Goal: Transaction & Acquisition: Purchase product/service

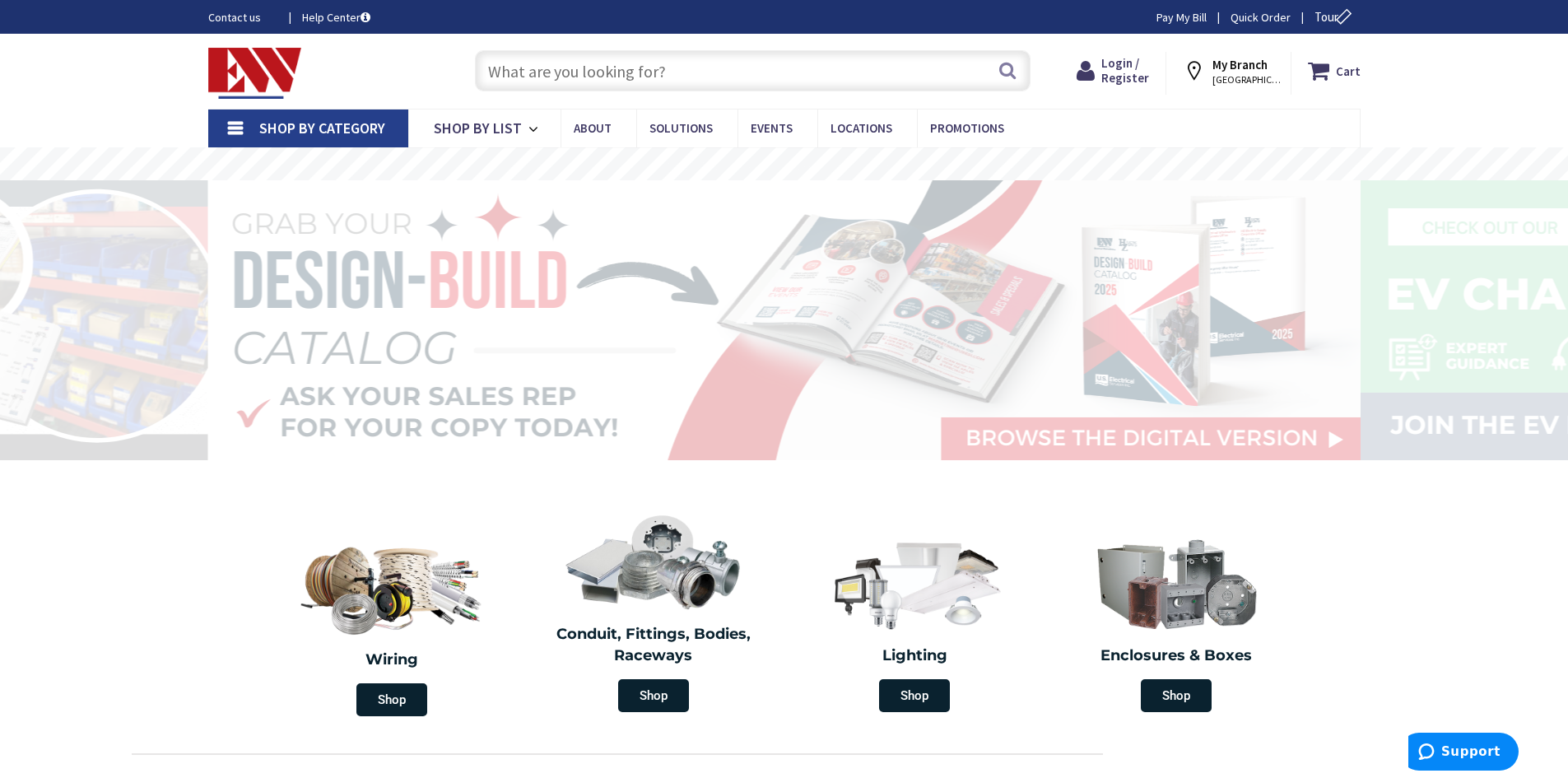
click at [537, 79] on input "text" at bounding box center [752, 70] width 556 height 41
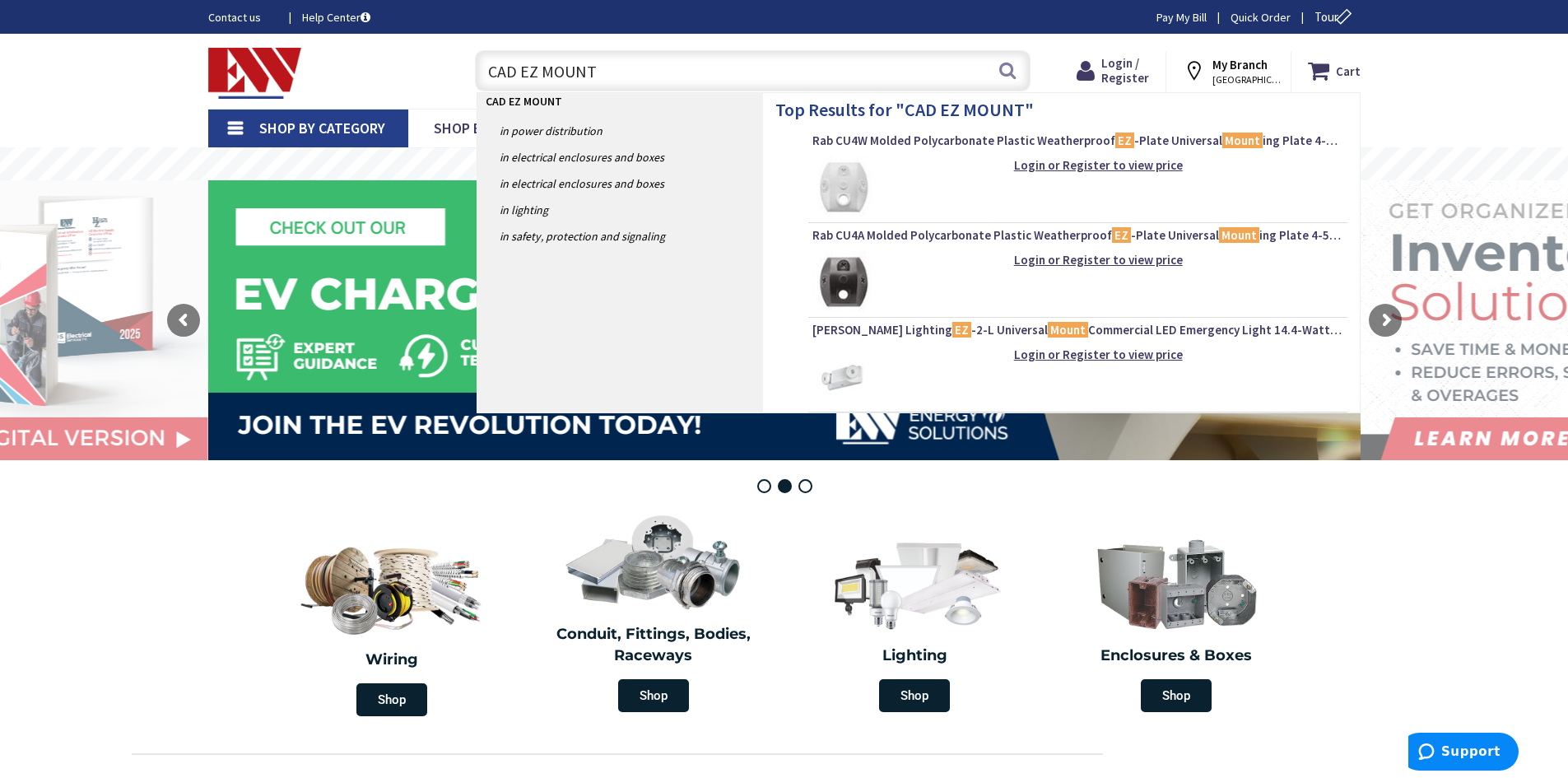
click at [608, 70] on input "CAD EZ MOUNT" at bounding box center [752, 70] width 556 height 41
type input "C"
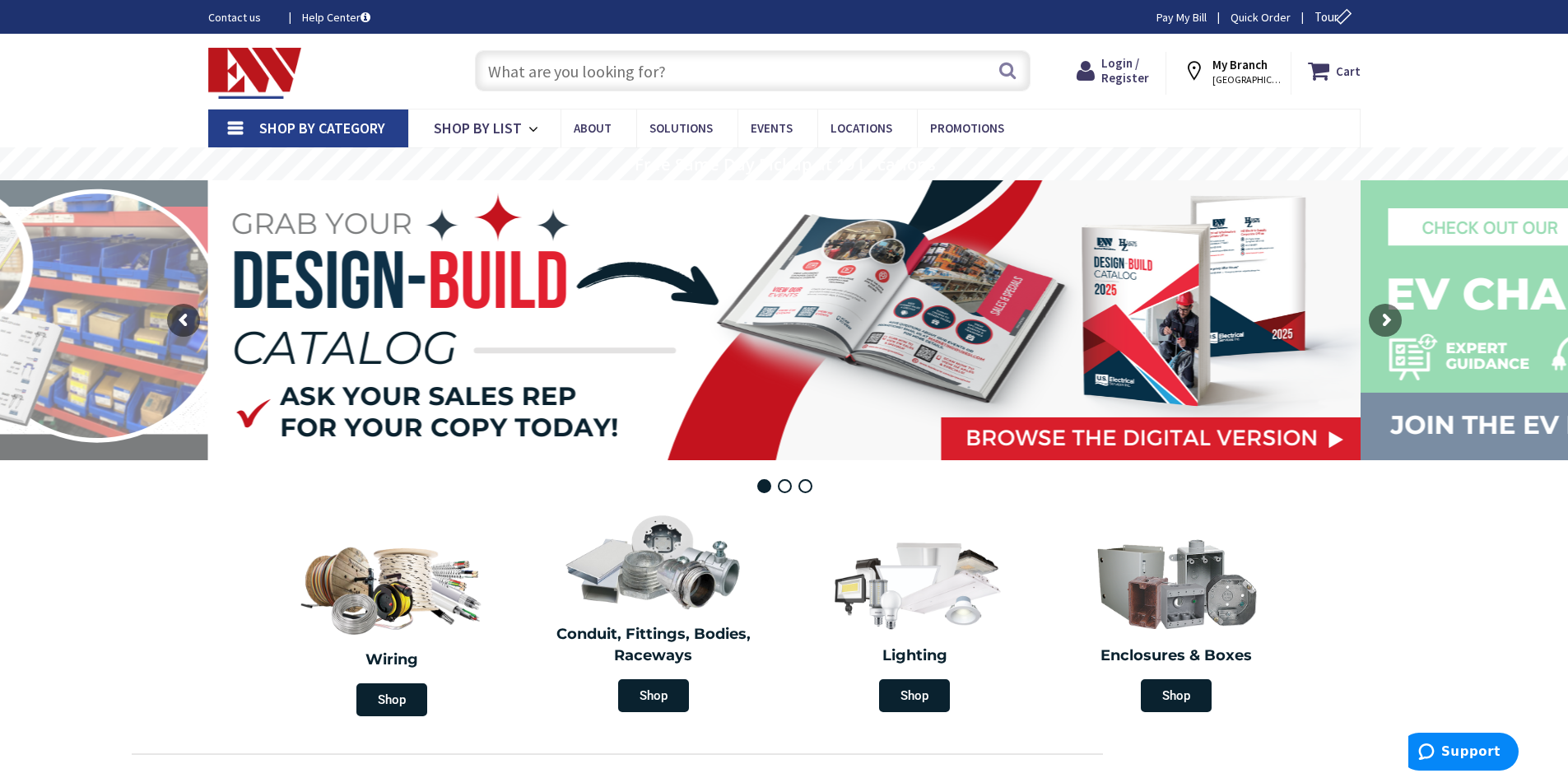
click at [548, 76] on input "text" at bounding box center [752, 70] width 556 height 41
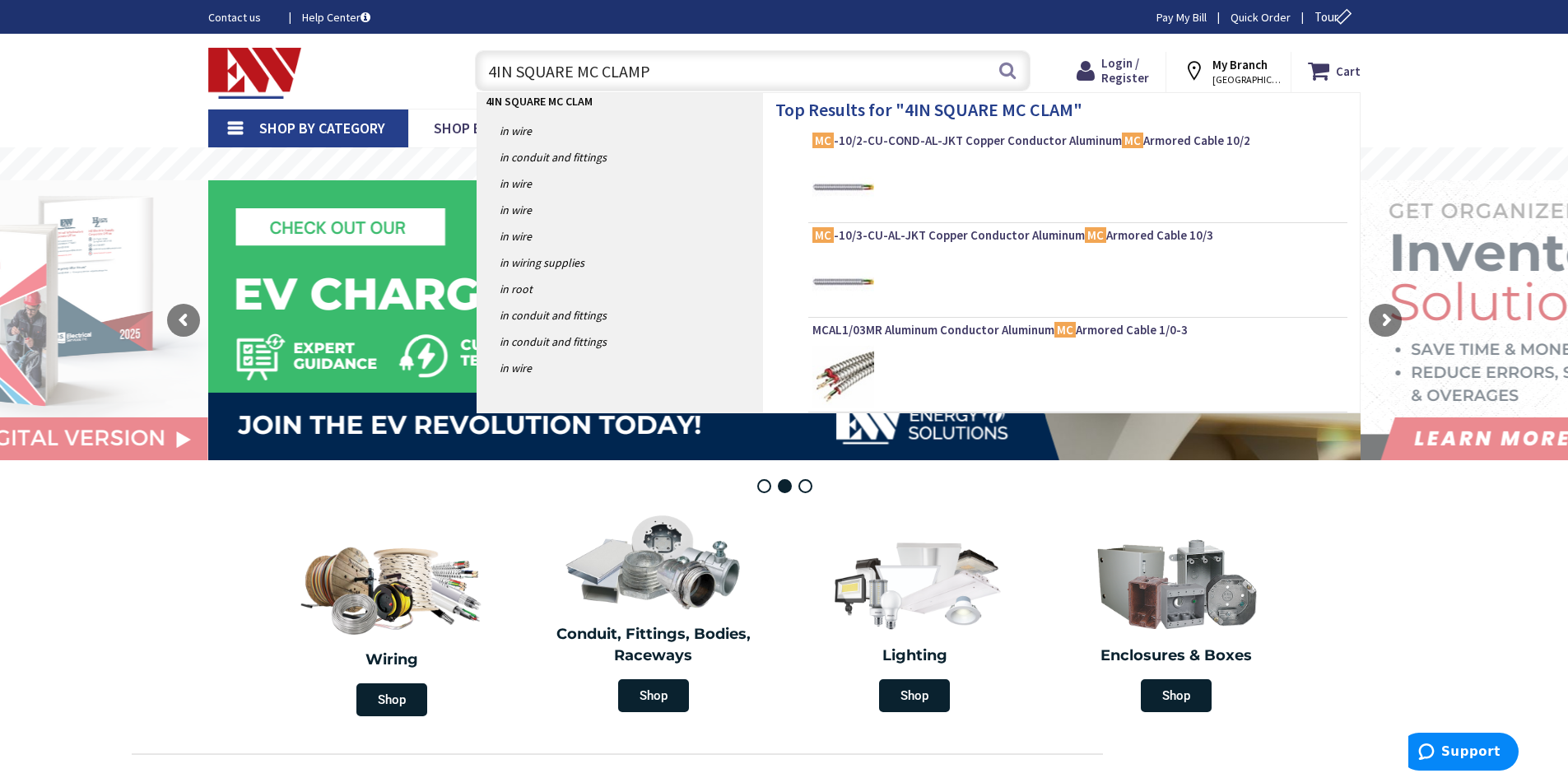
type input "4IN SQUARE MC CLAMPS"
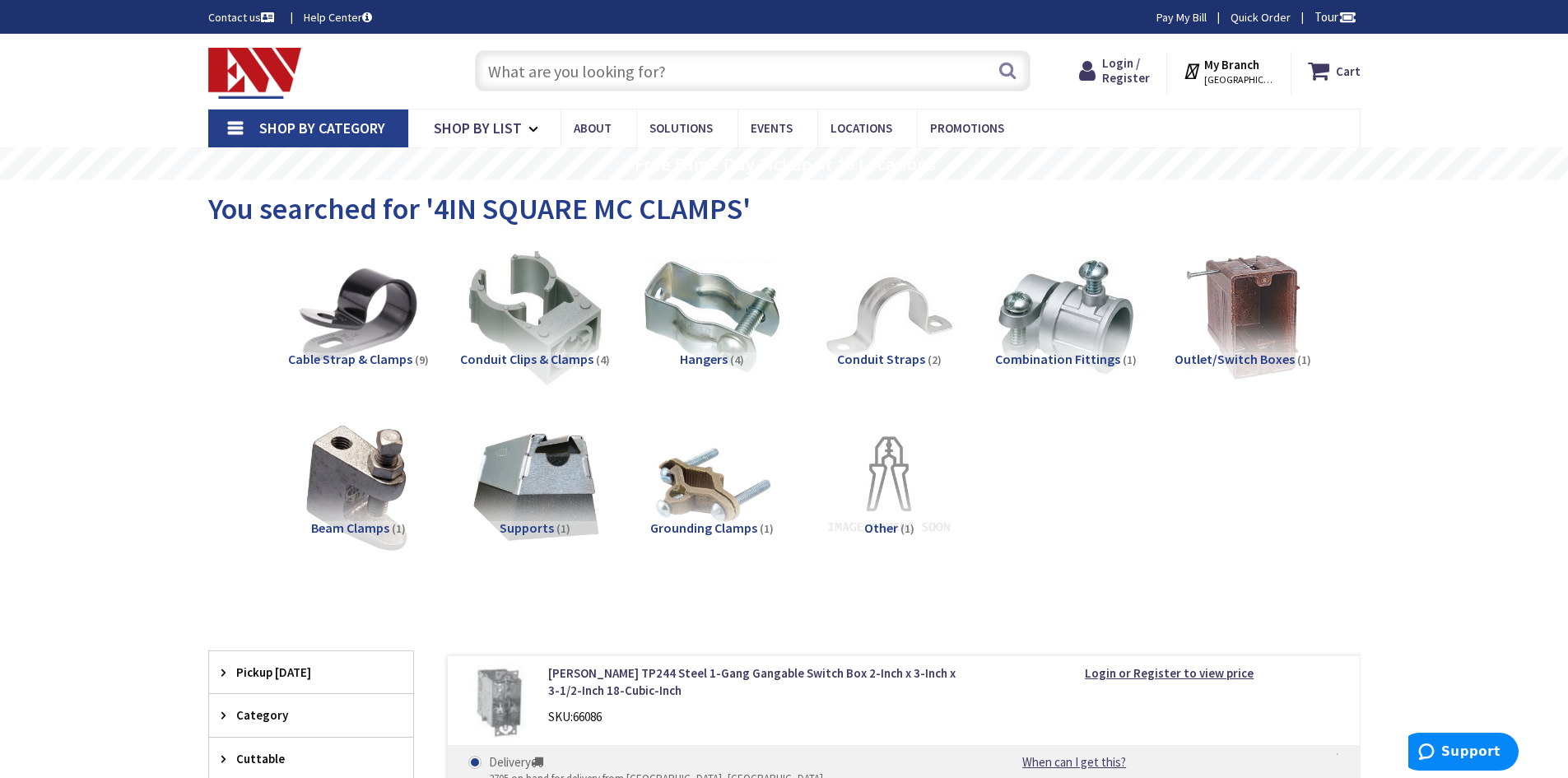
click at [579, 73] on input "text" at bounding box center [752, 70] width 556 height 41
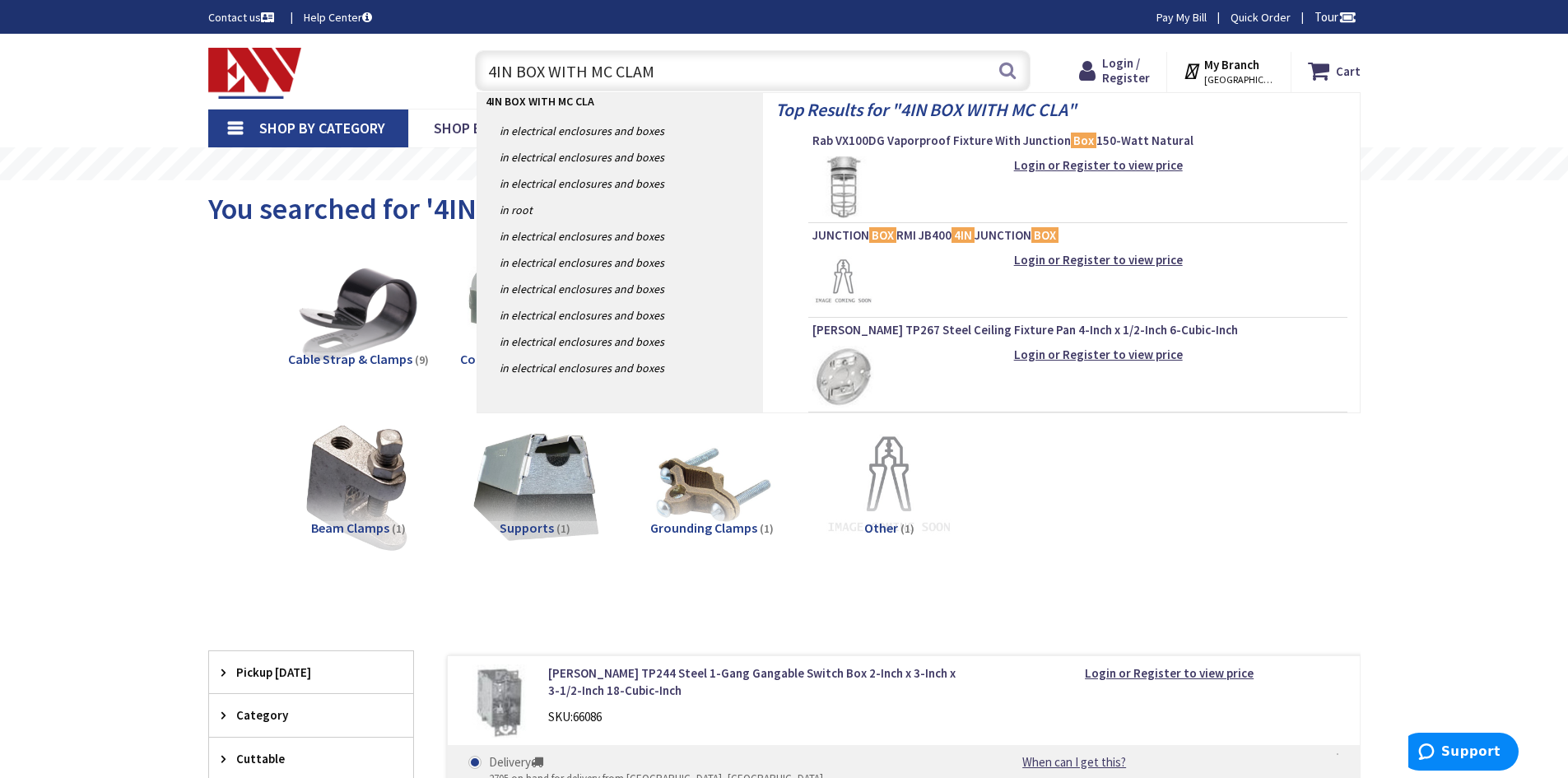
type input "4IN BOX WITH MC CLAMP"
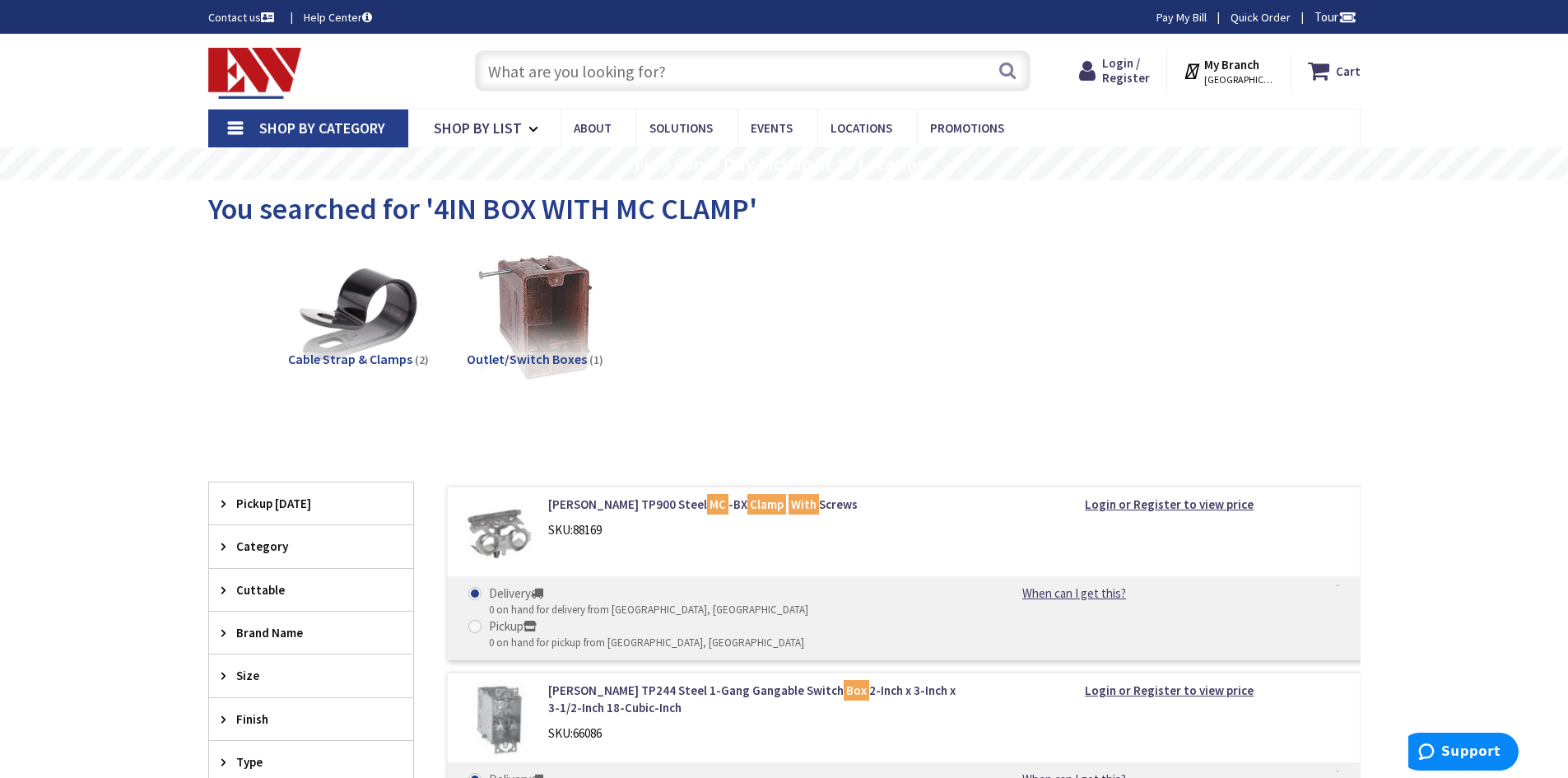
click at [533, 81] on input "text" at bounding box center [752, 70] width 556 height 41
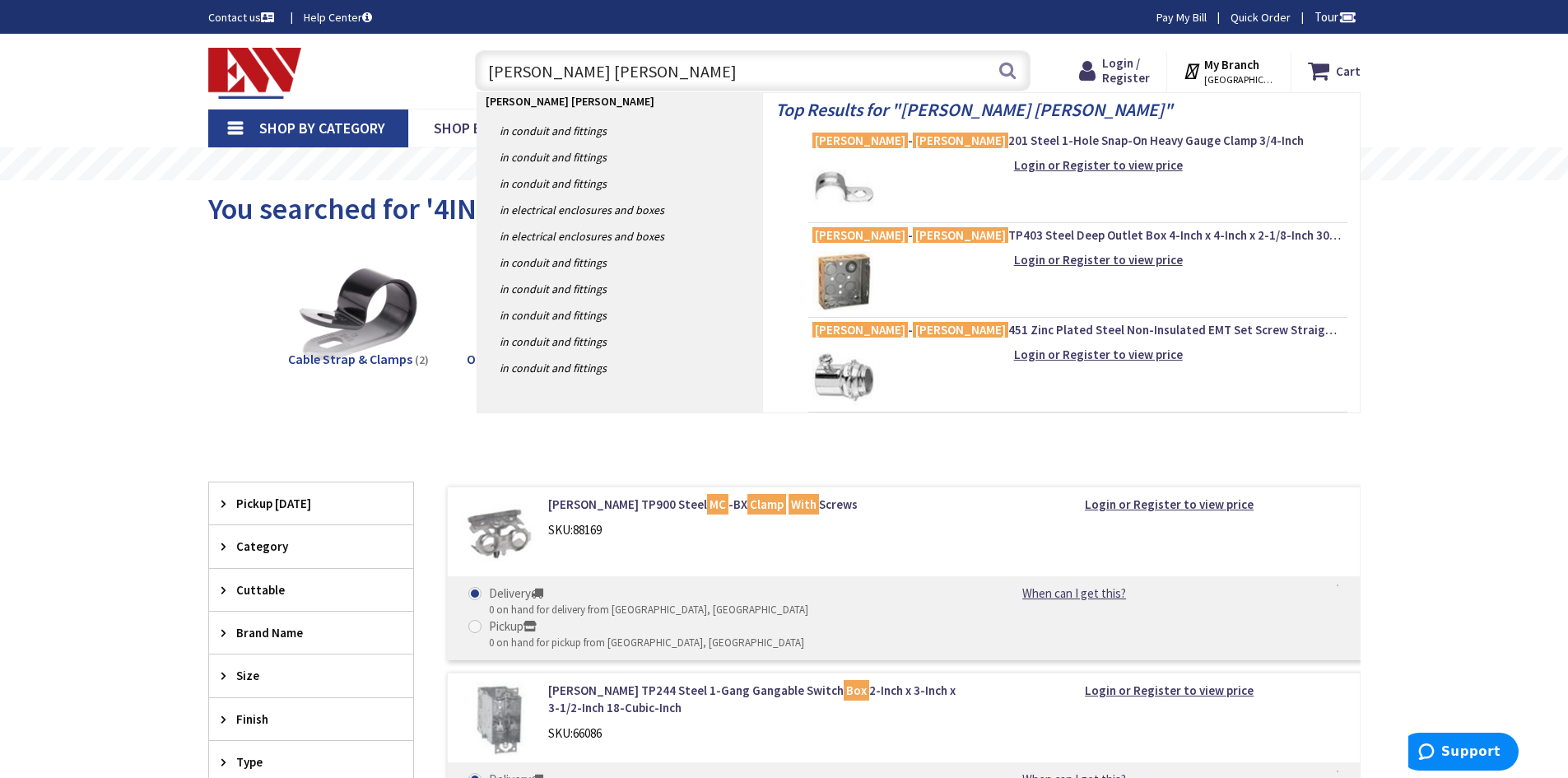
type input "CROUSE HINDS BOX"
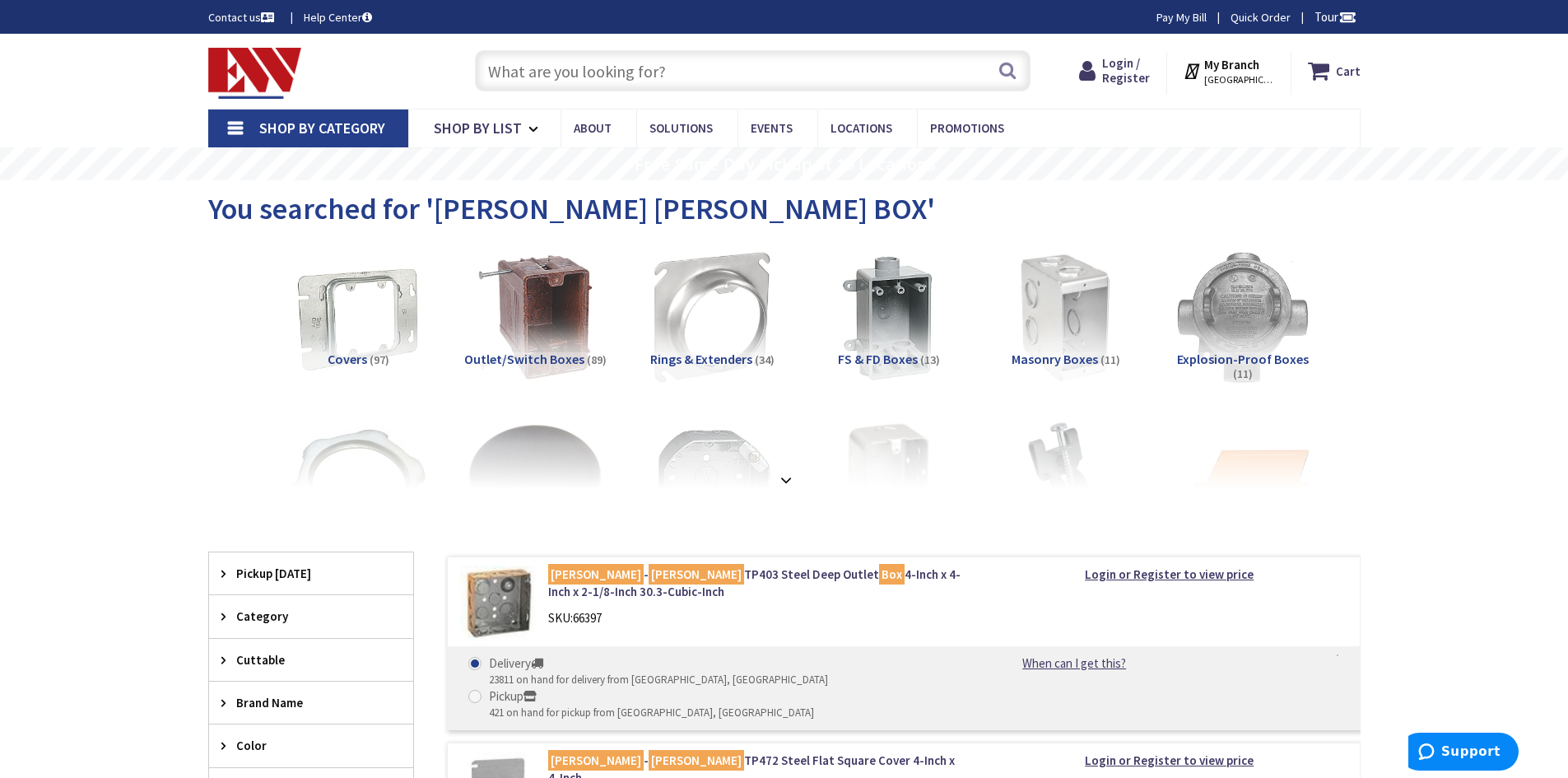
click at [787, 474] on strong at bounding box center [786, 471] width 20 height 18
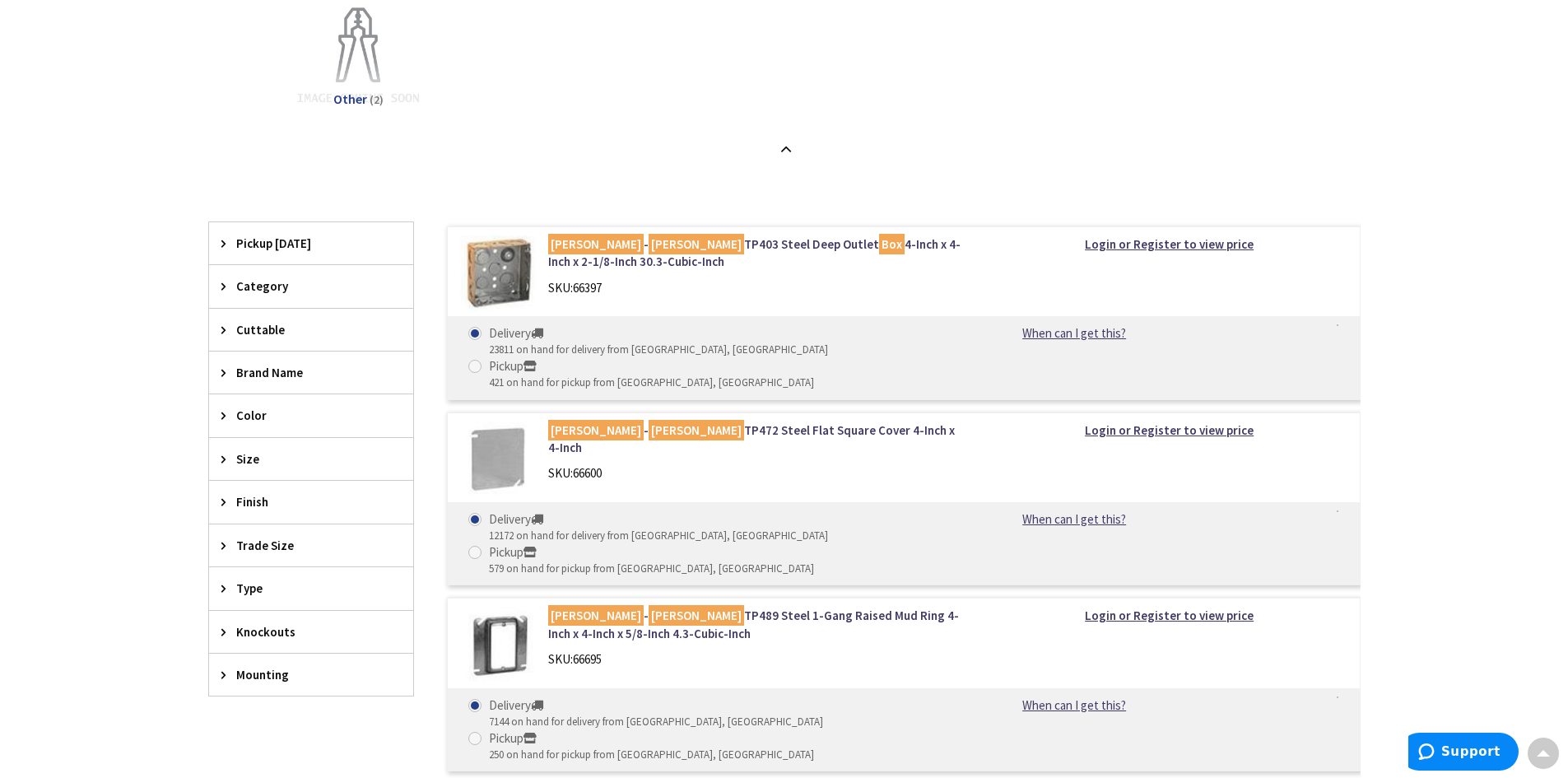
scroll to position [823, 0]
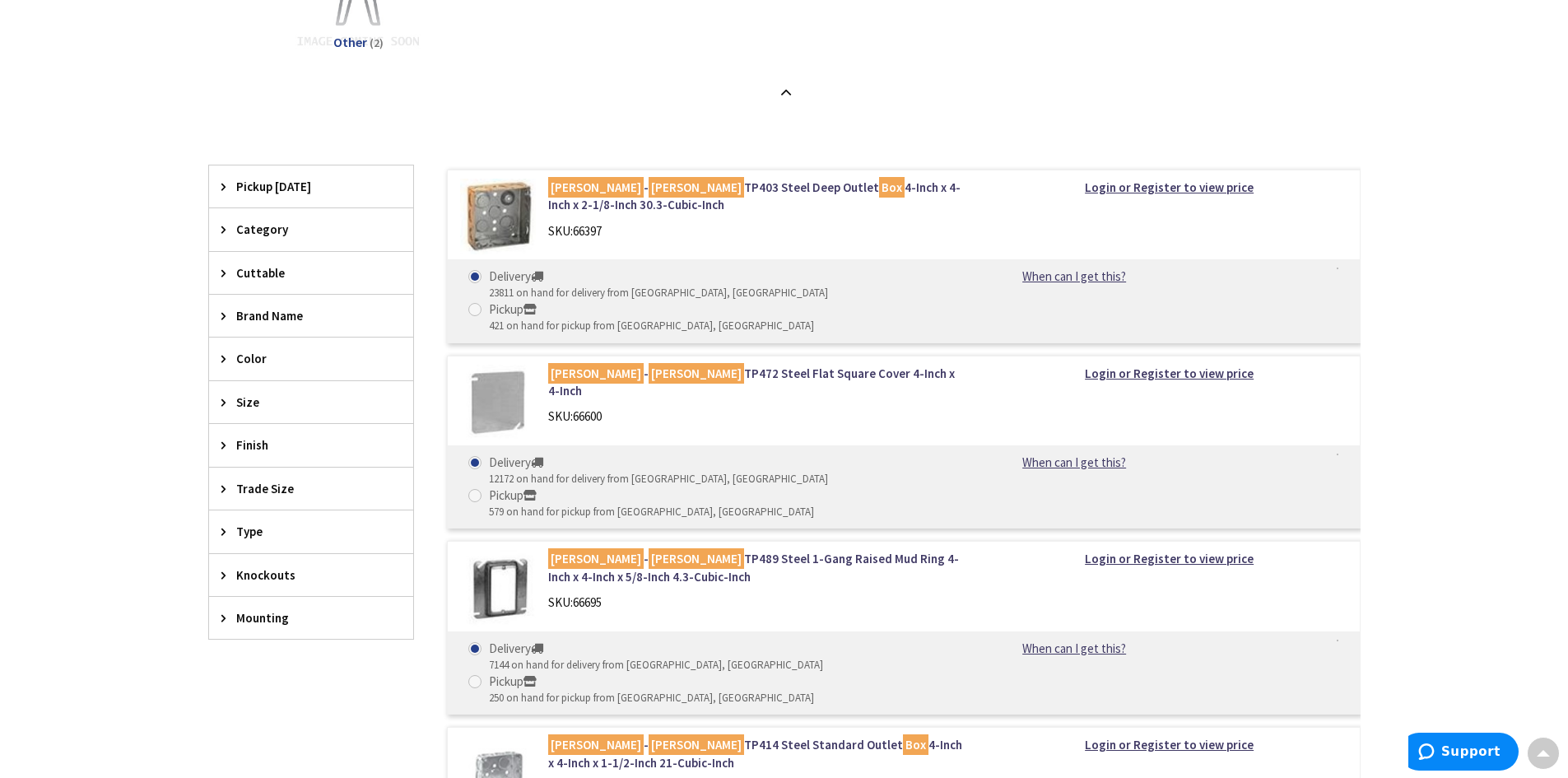
click at [222, 322] on div "Brand Name" at bounding box center [310, 315] width 204 height 42
click at [280, 376] on span "[PERSON_NAME]" at bounding box center [310, 376] width 204 height 28
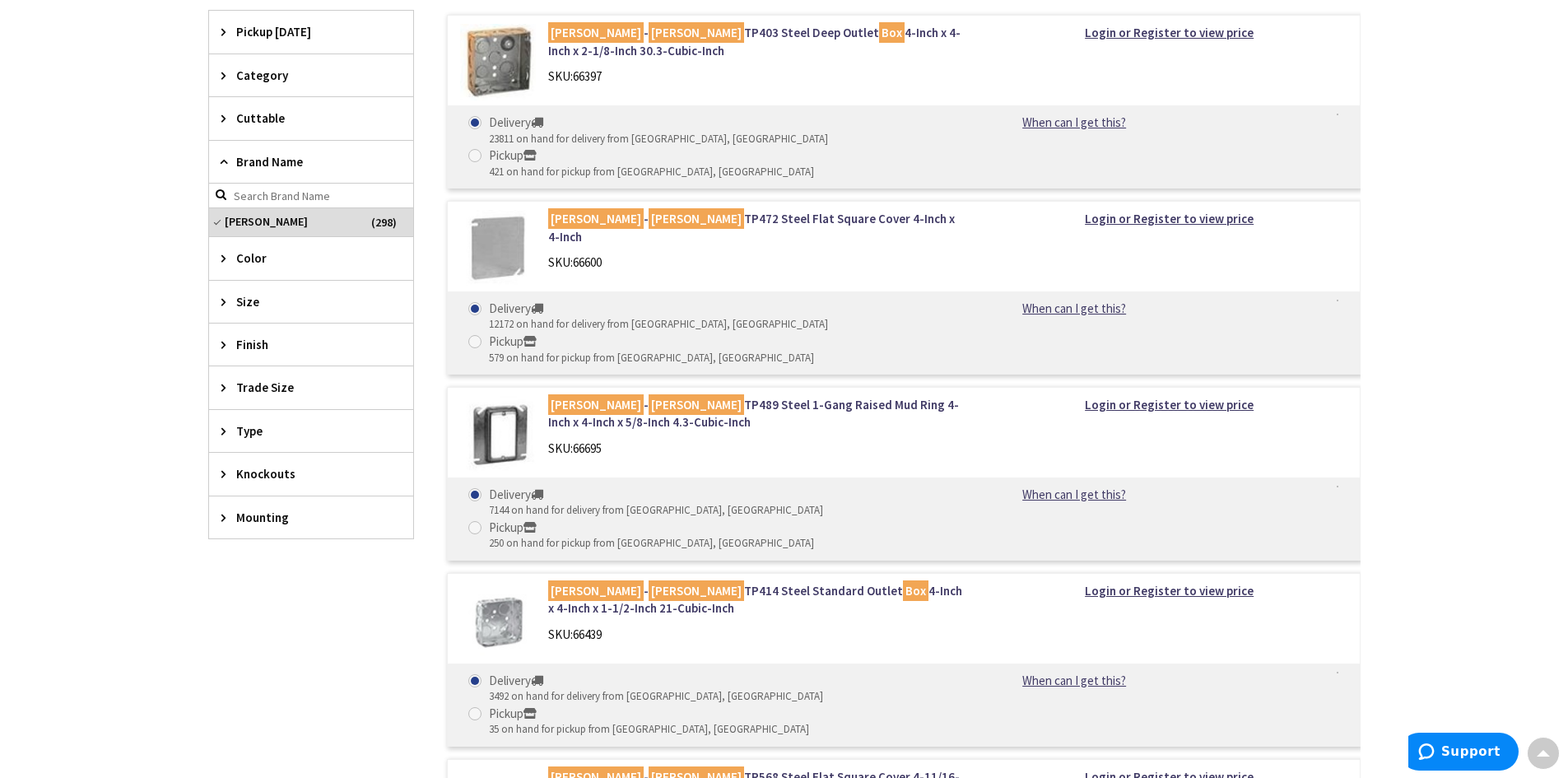
click at [228, 295] on icon at bounding box center [227, 301] width 12 height 12
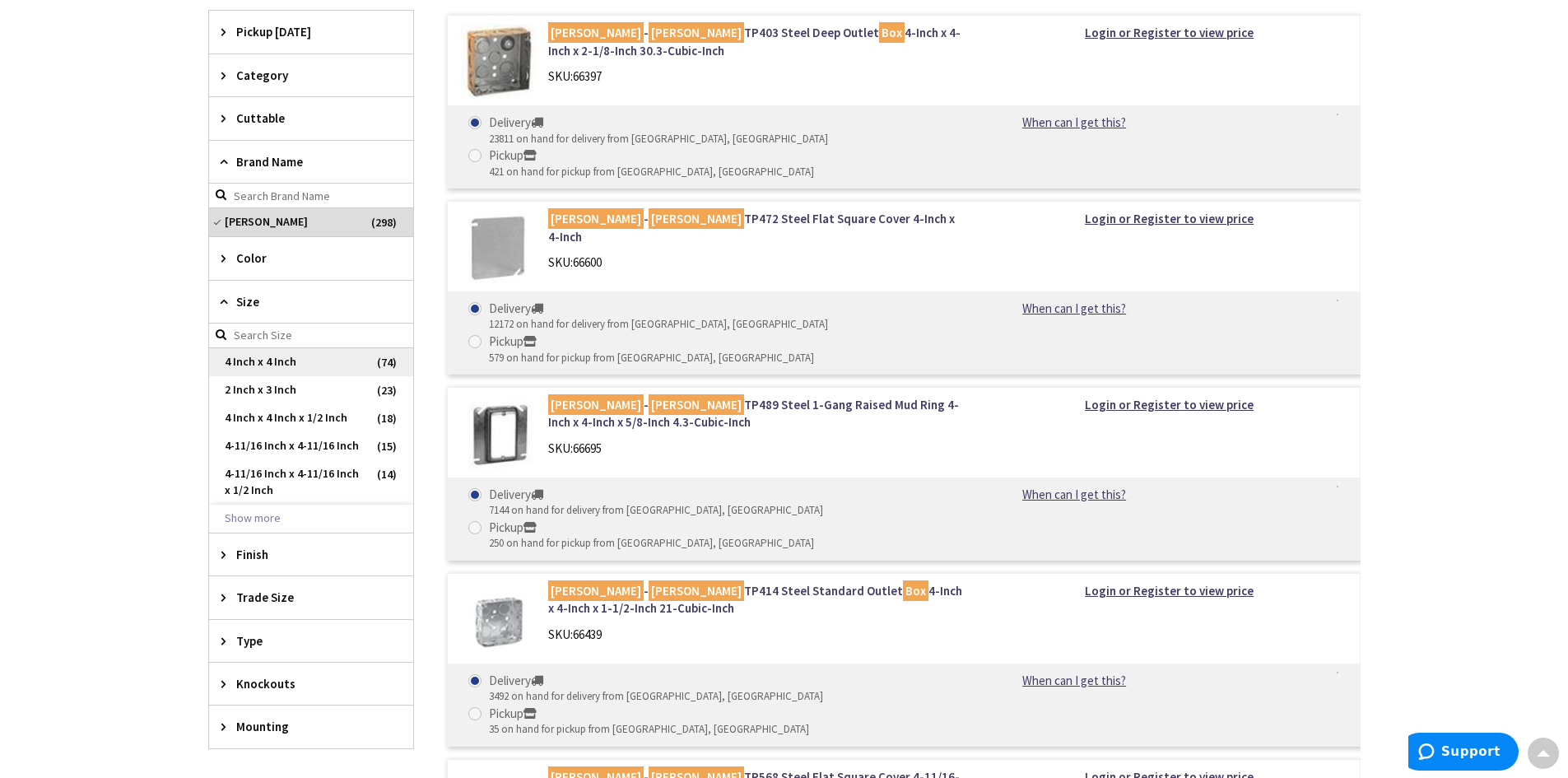
click at [283, 362] on span "4 Inch x 4 Inch" at bounding box center [310, 362] width 204 height 28
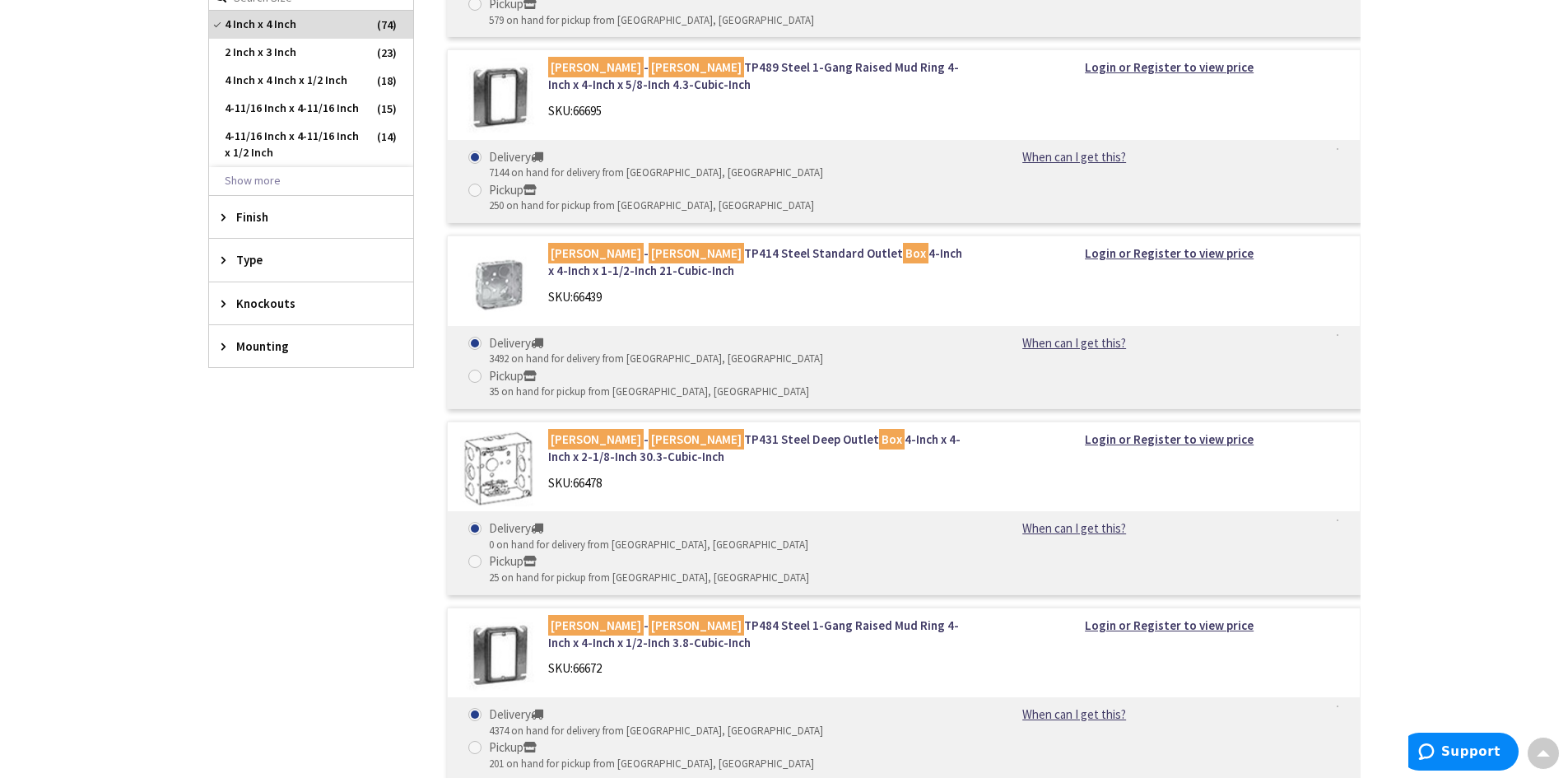
click at [227, 303] on icon at bounding box center [227, 303] width 12 height 12
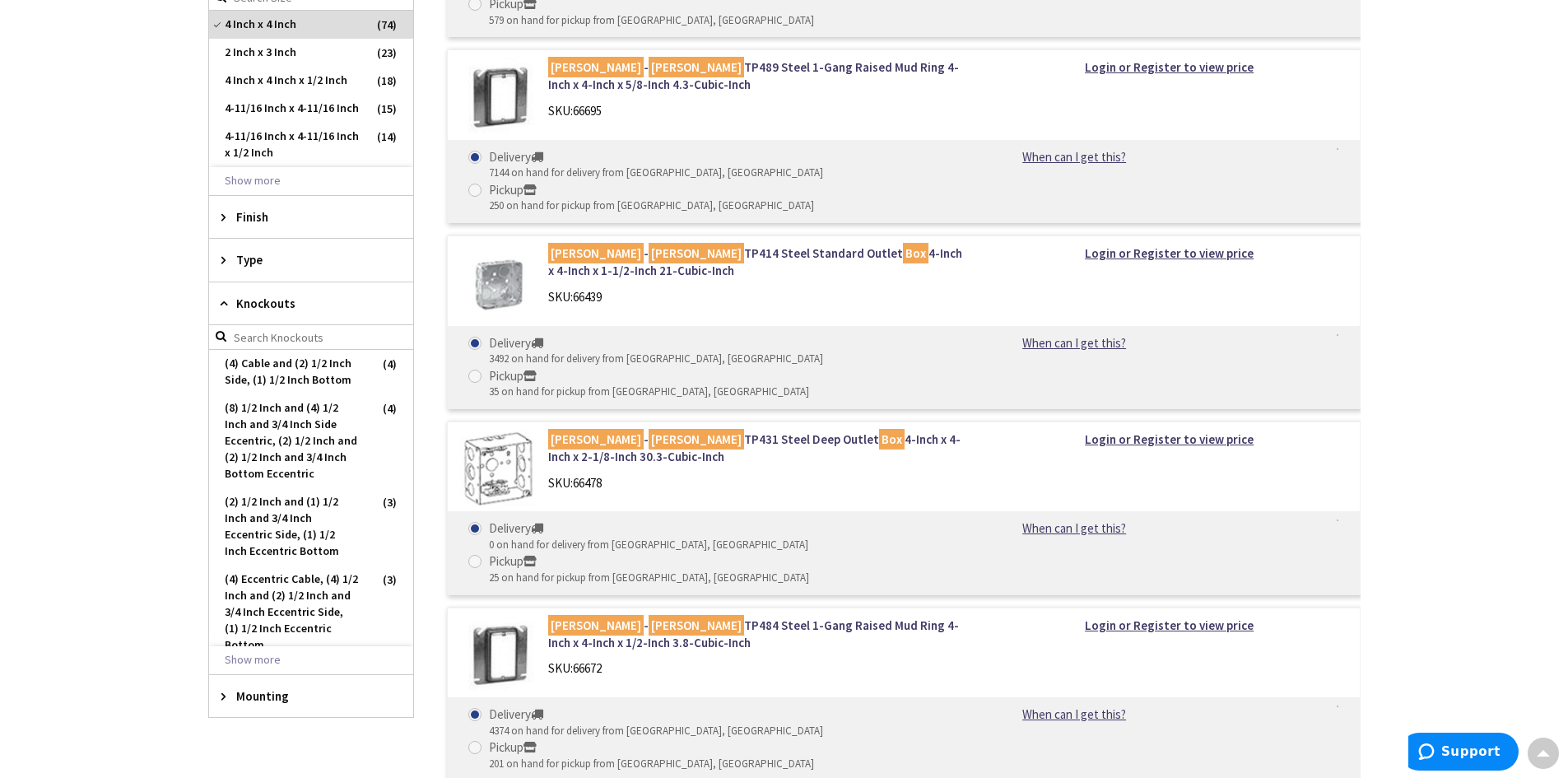
click at [220, 298] on div "Knockouts" at bounding box center [310, 303] width 204 height 43
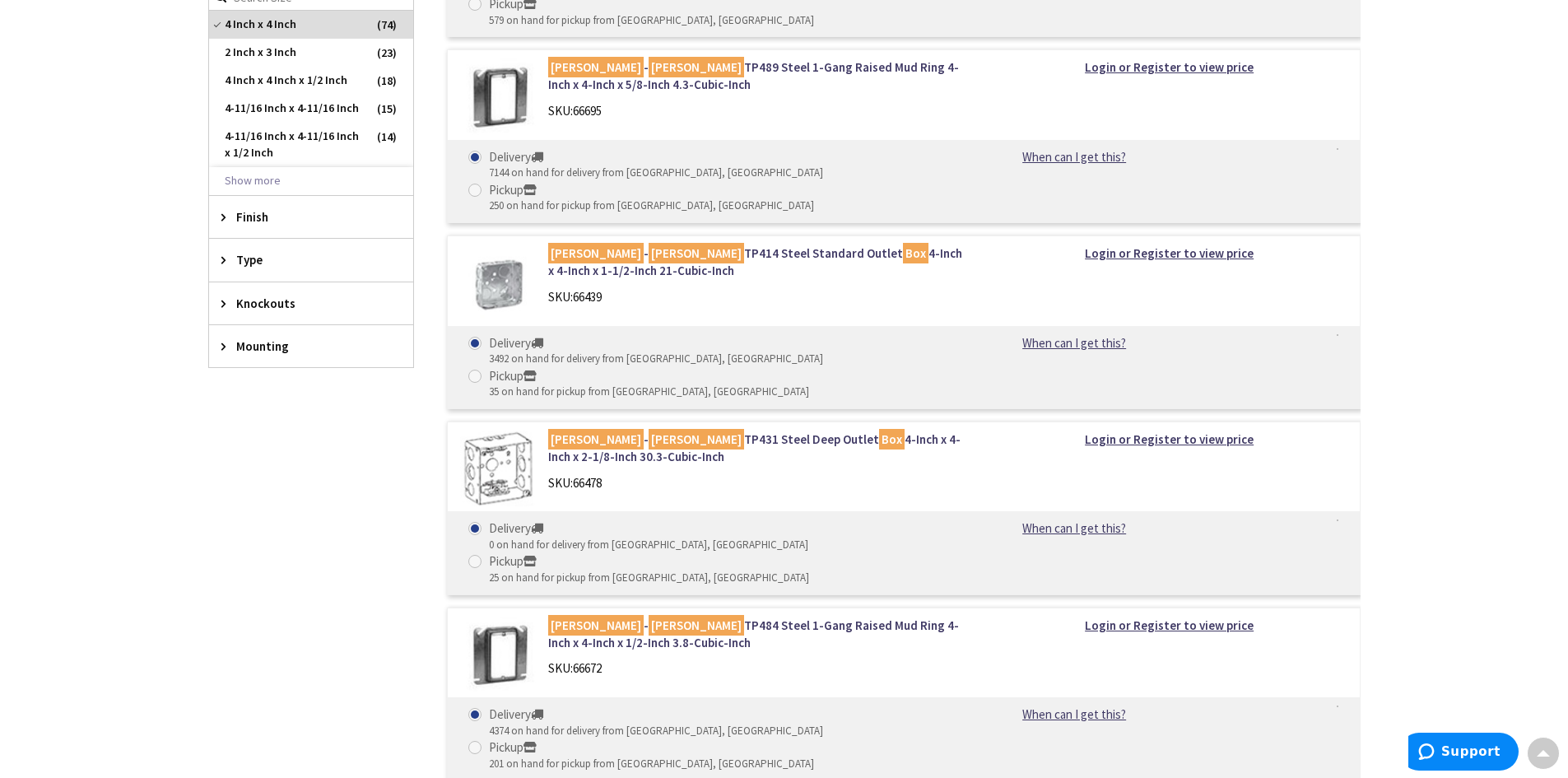
click at [222, 349] on icon at bounding box center [227, 346] width 12 height 12
click at [222, 348] on icon at bounding box center [227, 346] width 12 height 12
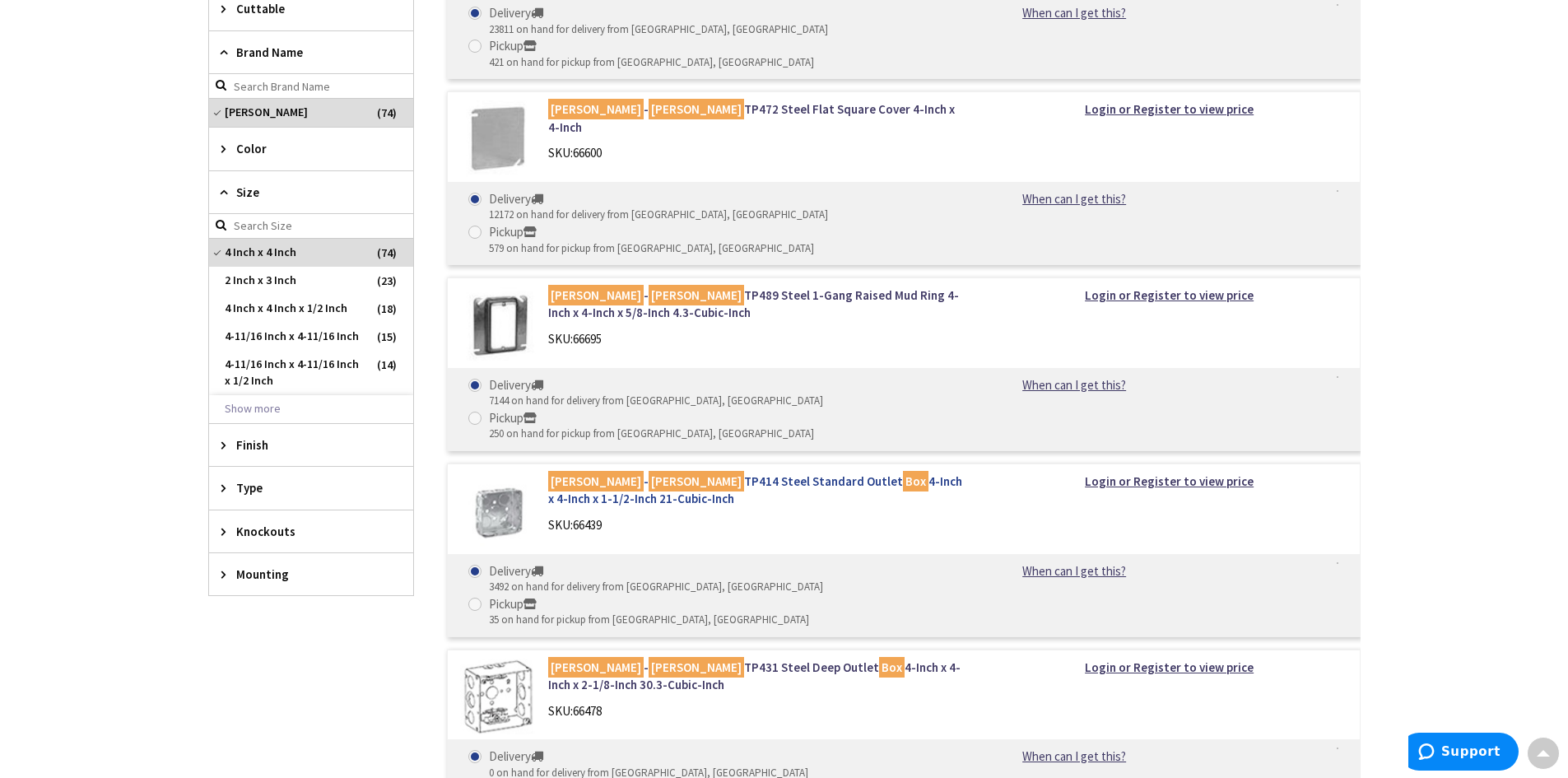
scroll to position [740, 0]
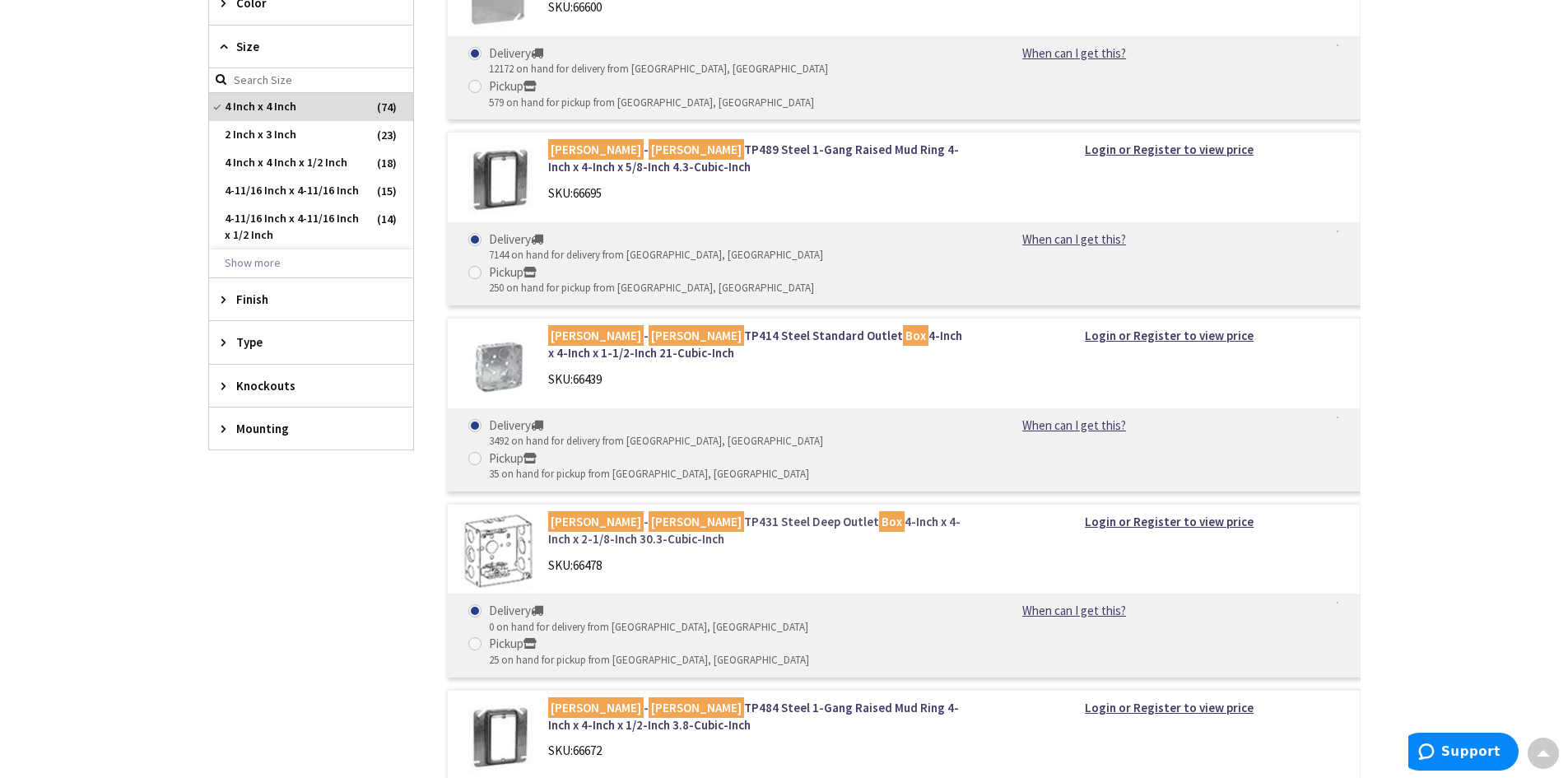
click at [704, 513] on link "Crouse - Hinds TP431 Steel Deep Outlet Box 4-Inch x 4-Inch x 2-1/8-Inch 30.3-Cu…" at bounding box center [758, 531] width 419 height 36
